Goal: Information Seeking & Learning: Learn about a topic

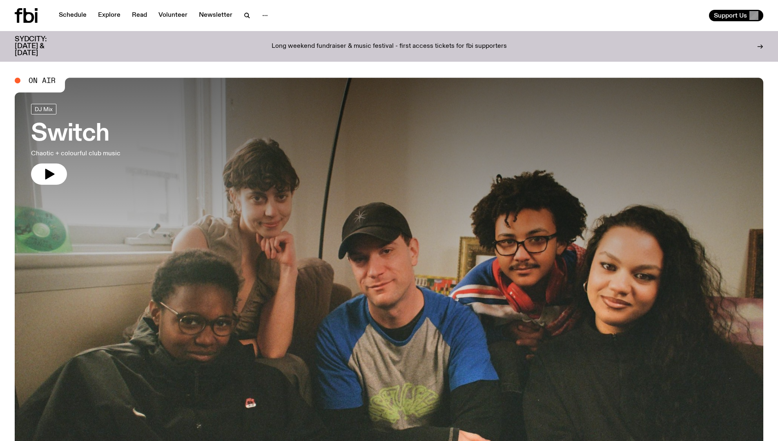
click at [765, 45] on div "SYDCITY: [DATE] & [DATE] Long weekend fundraiser & music festival - first acces…" at bounding box center [389, 46] width 778 height 31
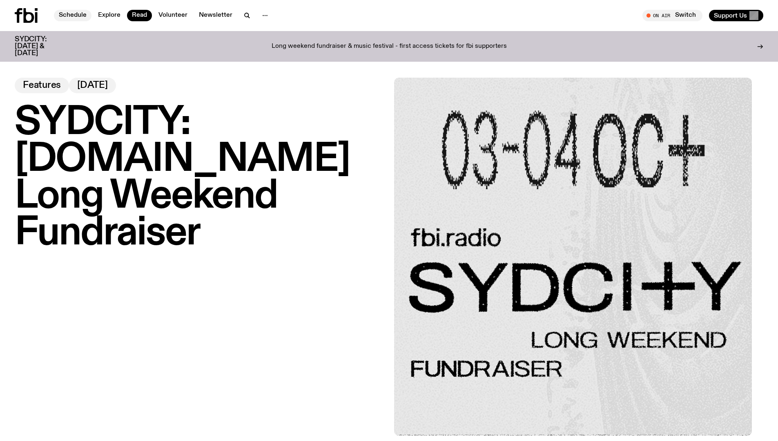
click at [74, 17] on link "Schedule" at bounding box center [73, 15] width 38 height 11
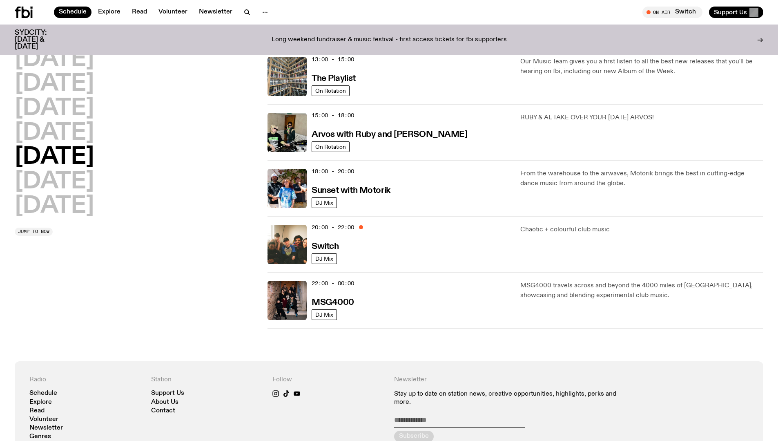
scroll to position [239, 0]
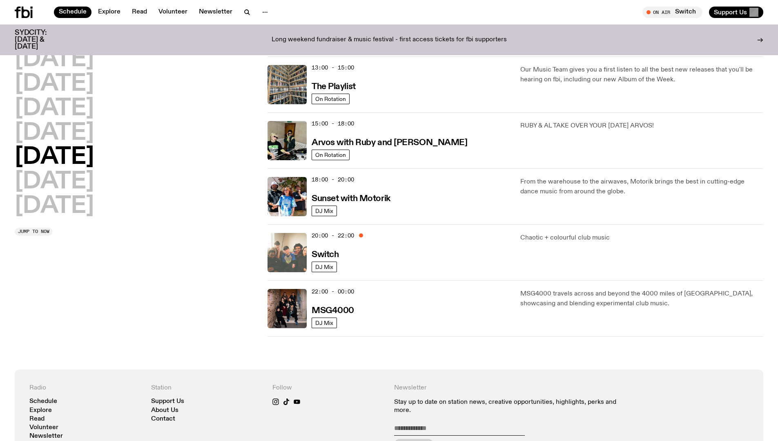
click at [293, 250] on img at bounding box center [287, 252] width 39 height 39
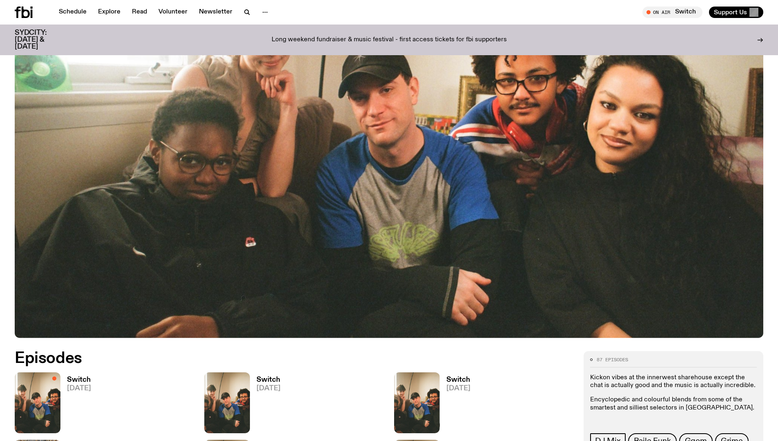
scroll to position [199, 0]
